Goal: Information Seeking & Learning: Learn about a topic

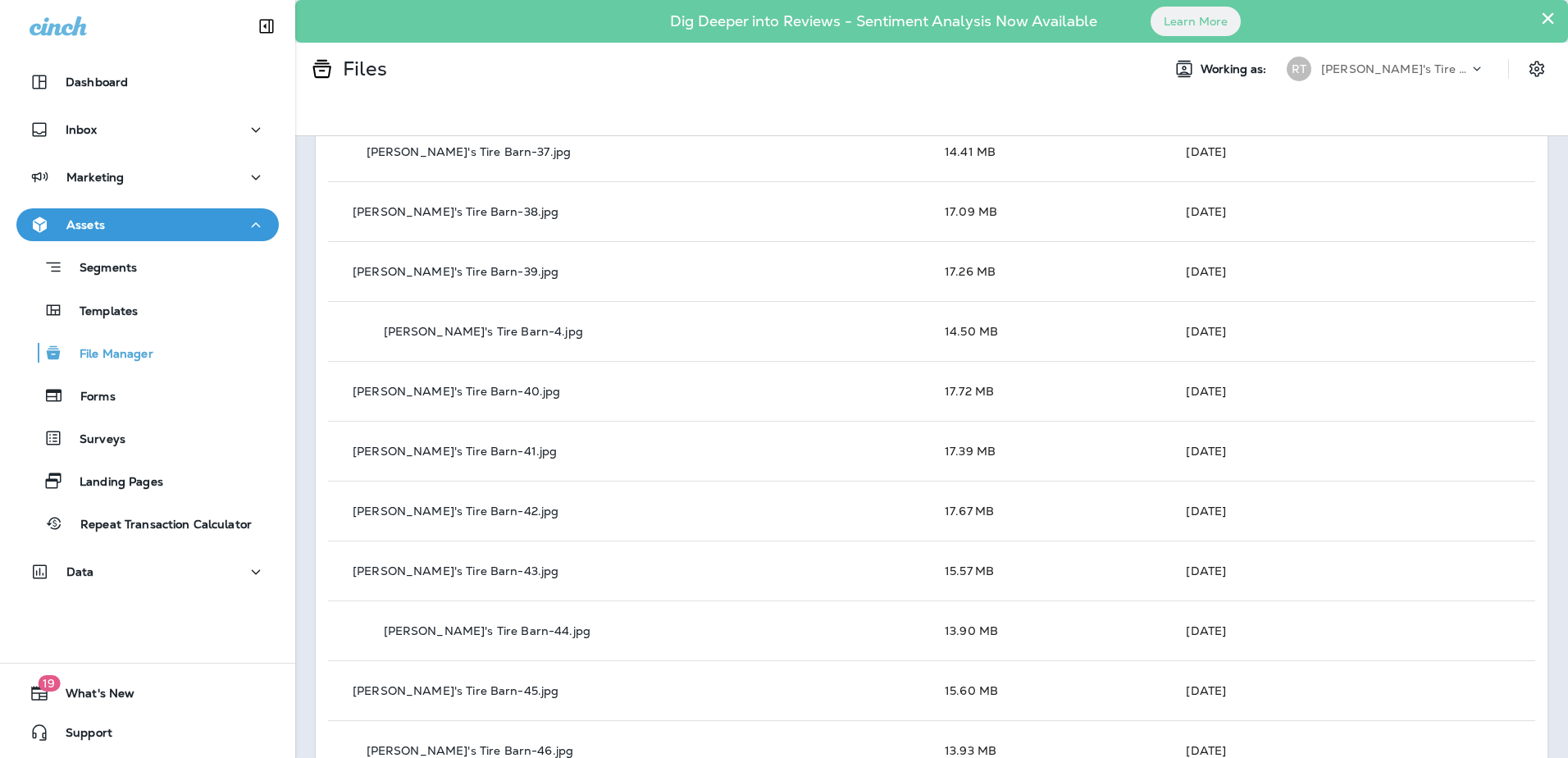
scroll to position [3036, 0]
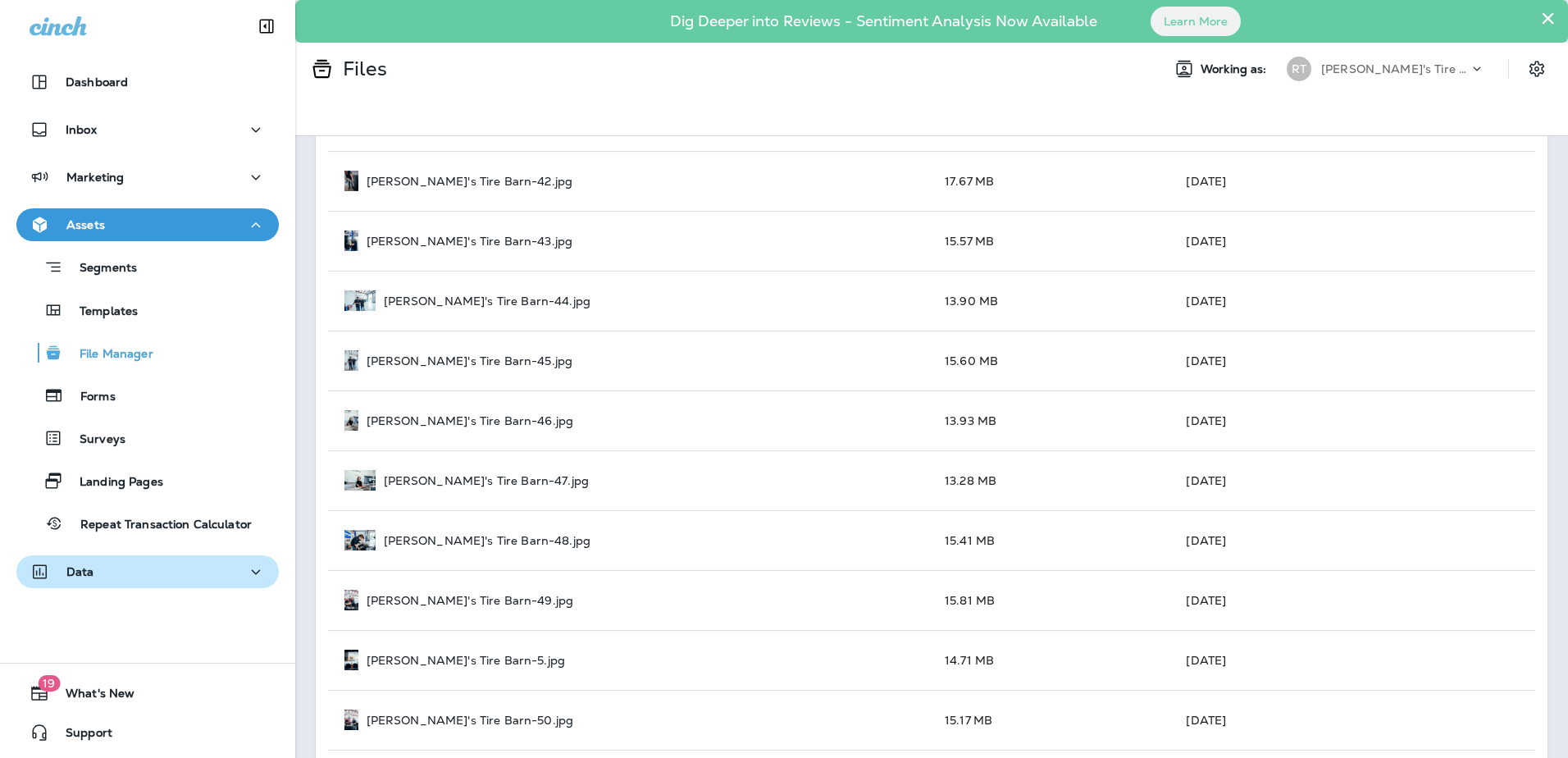
click at [138, 564] on div "Data" at bounding box center [147, 572] width 236 height 21
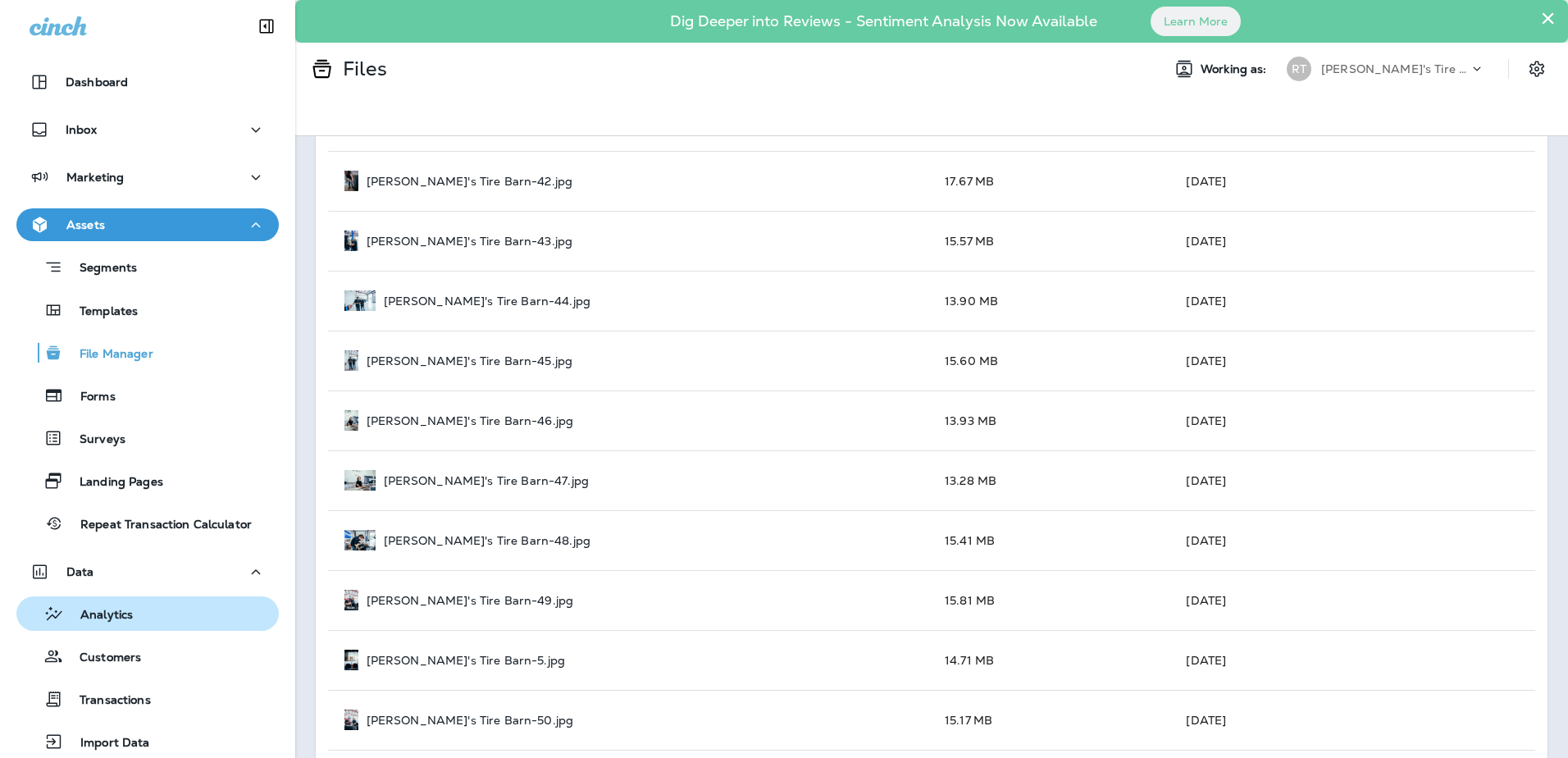
click at [131, 606] on div "Analytics" at bounding box center [78, 613] width 110 height 24
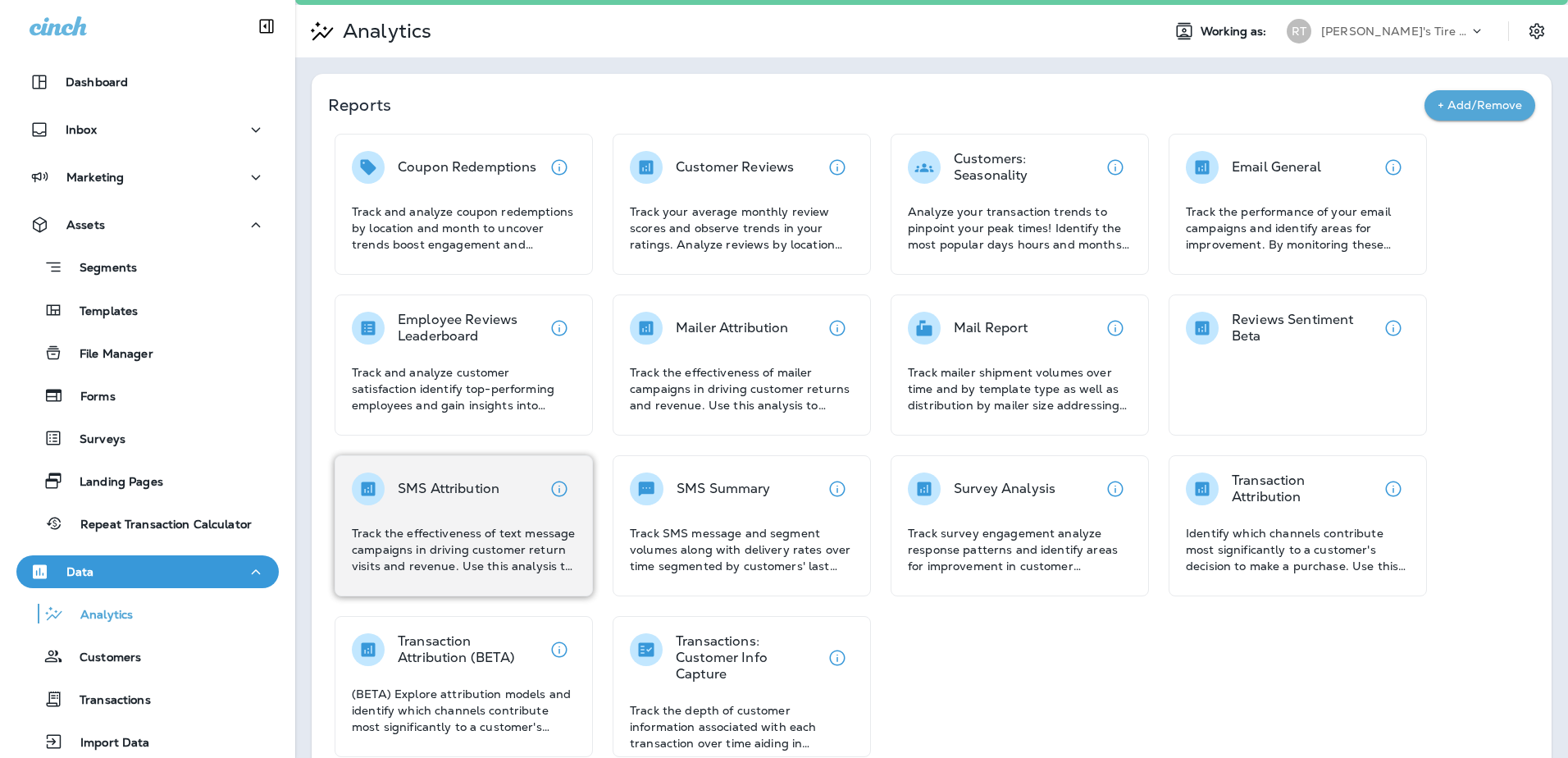
scroll to position [70, 0]
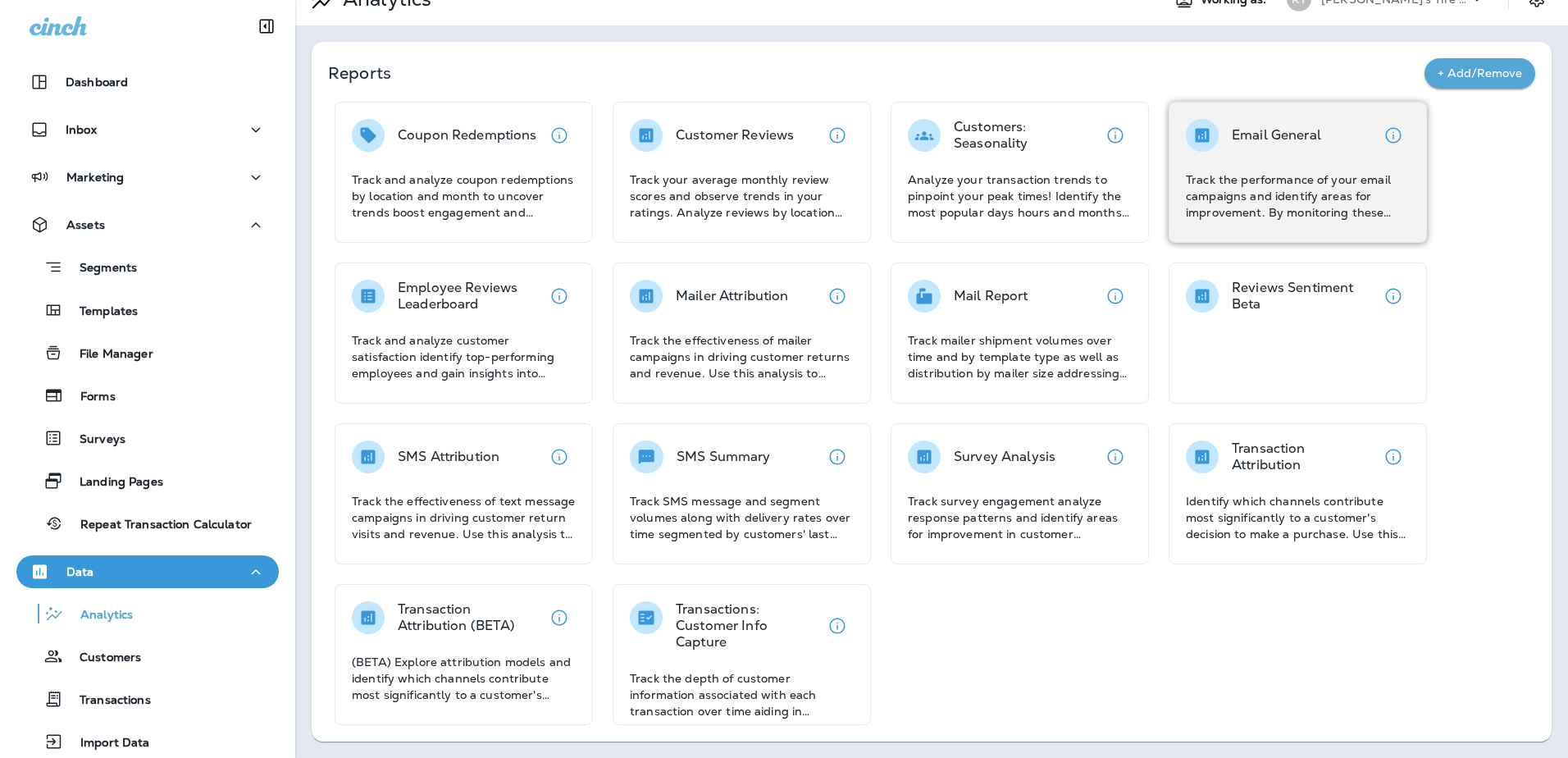
click at [1337, 183] on p "Track the performance of your email campaigns and identify areas for improvemen…" at bounding box center [1299, 196] width 224 height 49
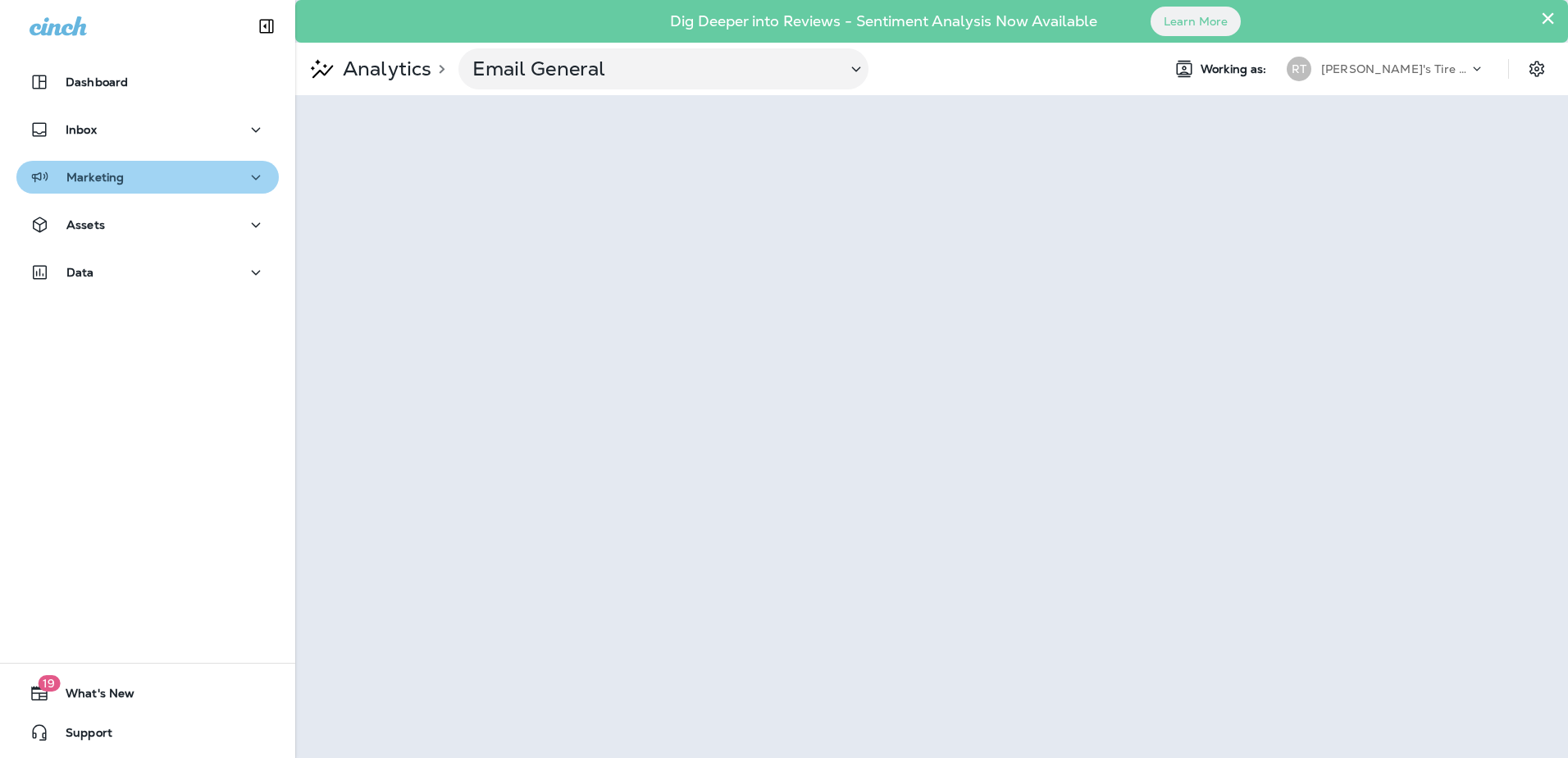
click at [202, 174] on div "Marketing" at bounding box center [147, 177] width 236 height 21
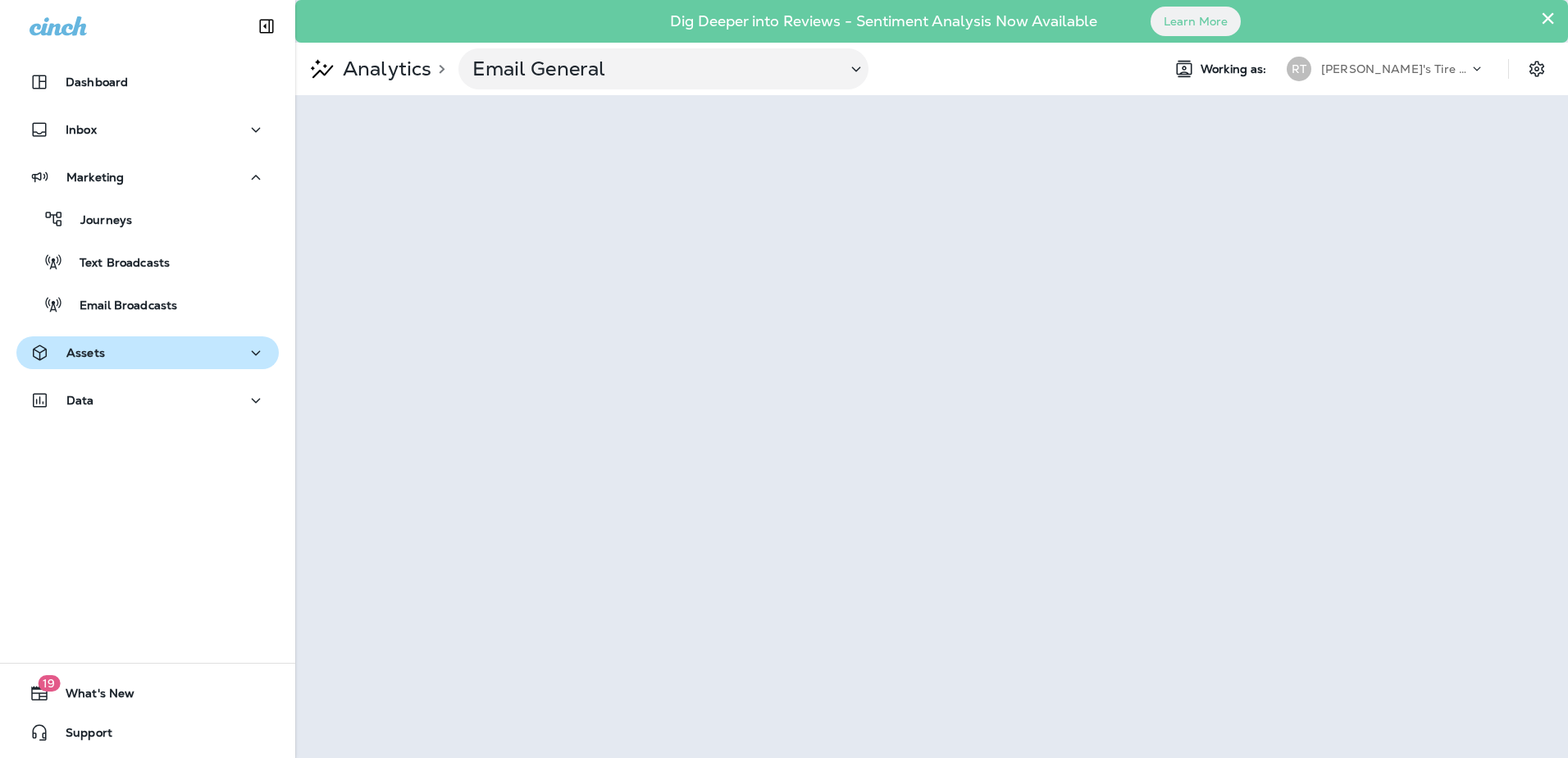
click at [177, 365] on button "Assets" at bounding box center [147, 353] width 262 height 33
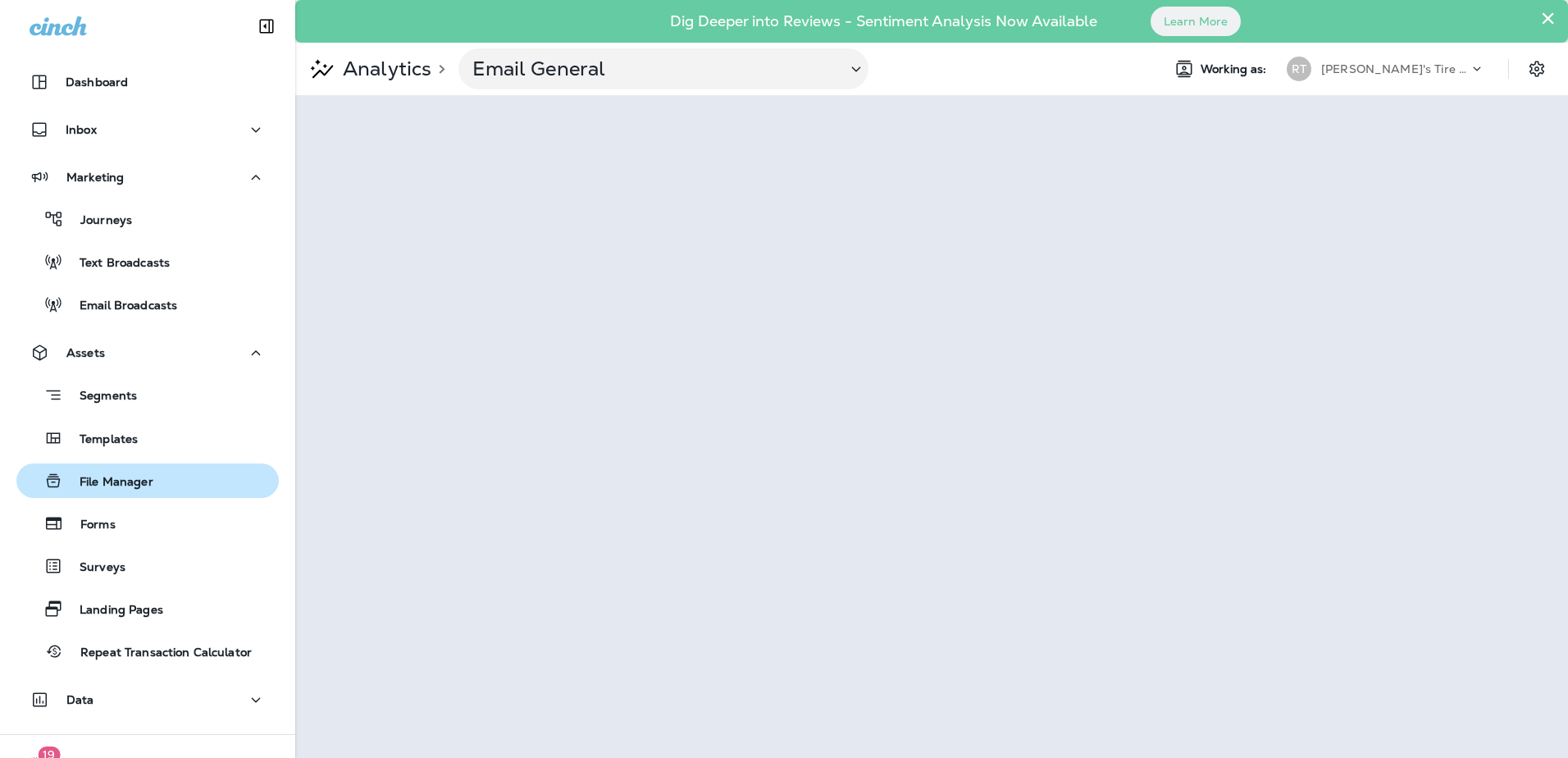
click at [151, 475] on p "File Manager" at bounding box center [109, 482] width 90 height 15
